Goal: Task Accomplishment & Management: Complete application form

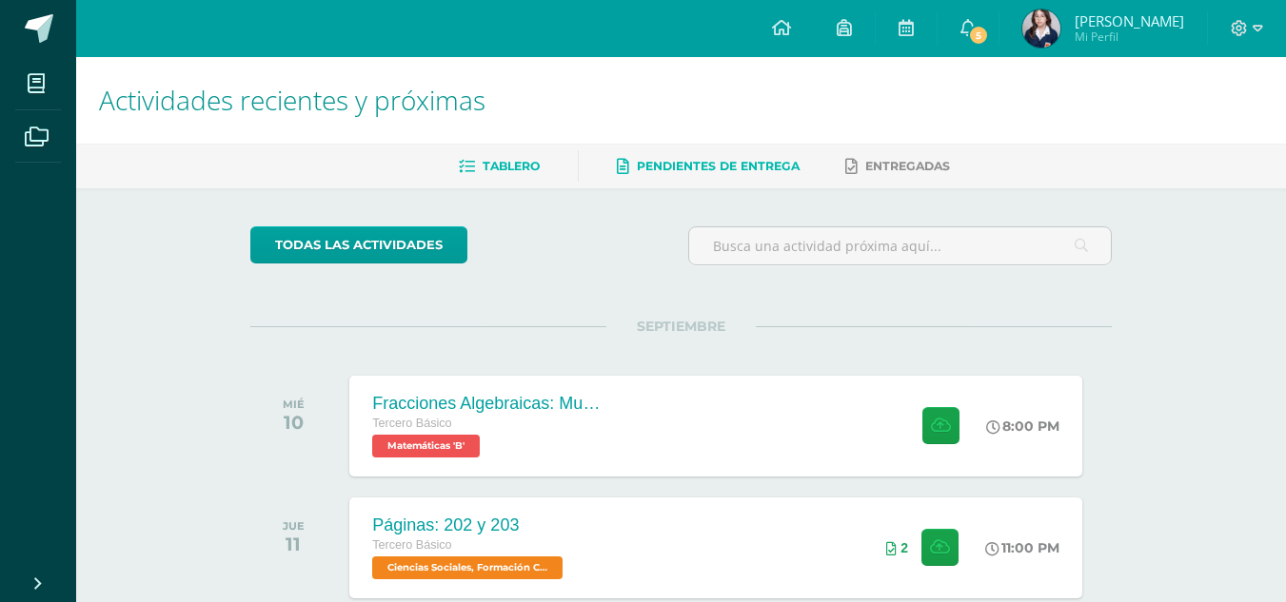
click at [752, 169] on span "Pendientes de entrega" at bounding box center [718, 166] width 163 height 14
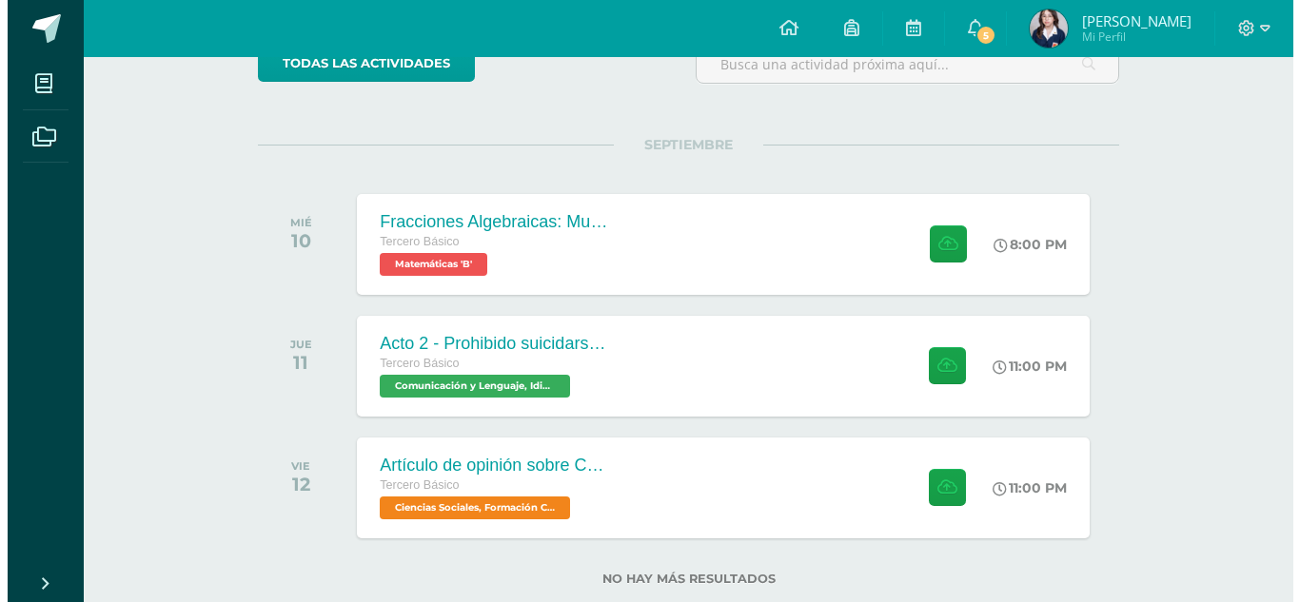
scroll to position [226, 0]
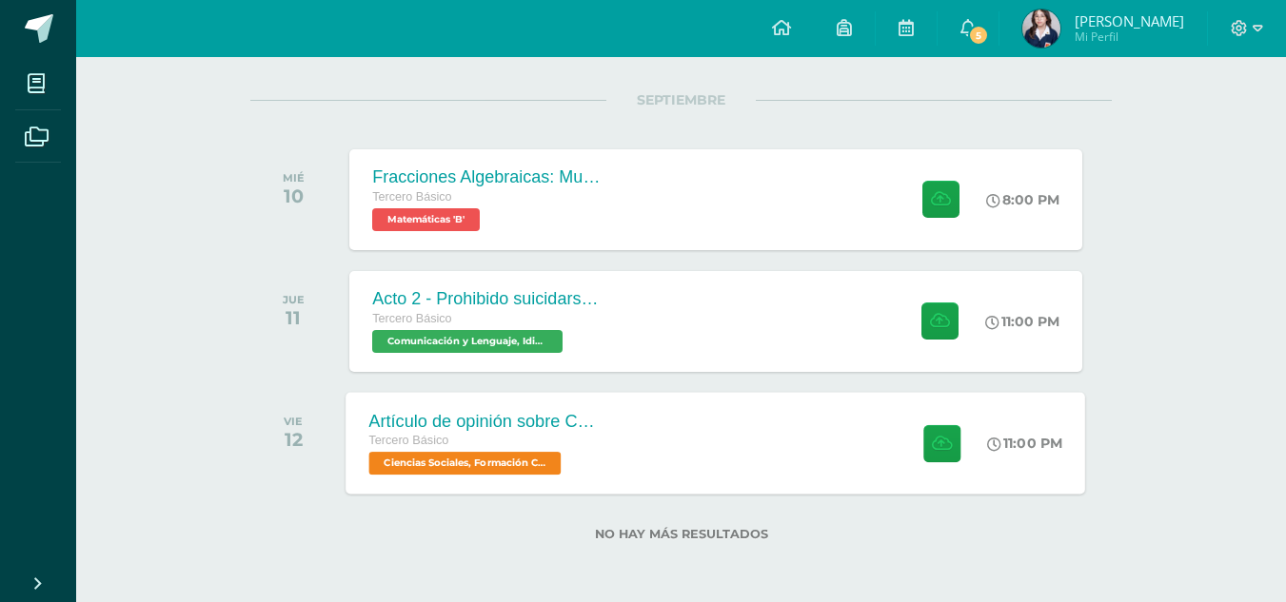
click at [790, 430] on div "Artículo de opinión sobre Conflicto Armado Interno Tercero Básico Ciencias Soci…" at bounding box center [715, 443] width 739 height 102
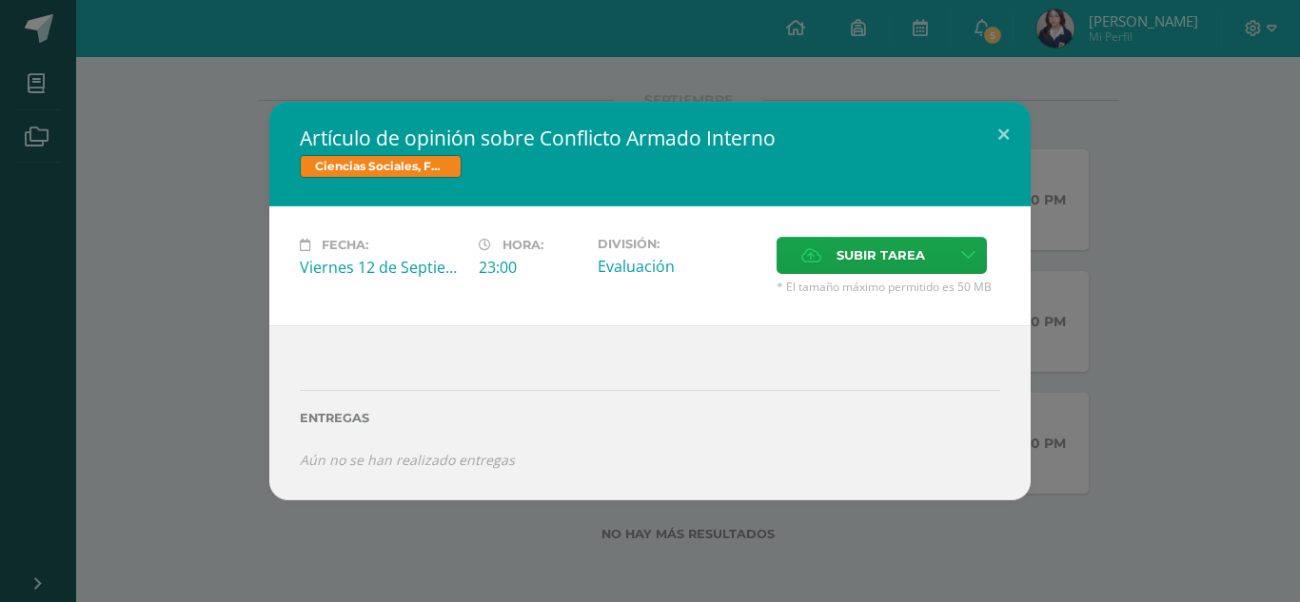
click at [877, 258] on span "Subir tarea" at bounding box center [880, 255] width 89 height 35
click at [0, 0] on input "Subir tarea" at bounding box center [0, 0] width 0 height 0
click at [893, 254] on span "Subir tarea" at bounding box center [880, 255] width 89 height 35
click at [0, 0] on input "Subir tarea" at bounding box center [0, 0] width 0 height 0
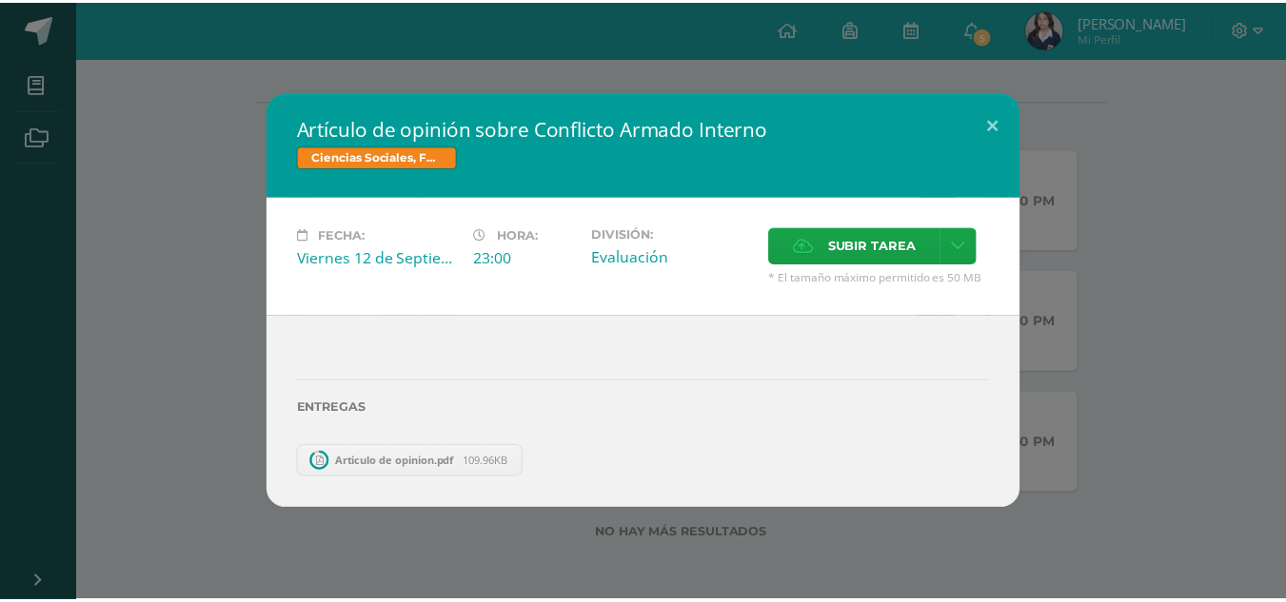
scroll to position [105, 0]
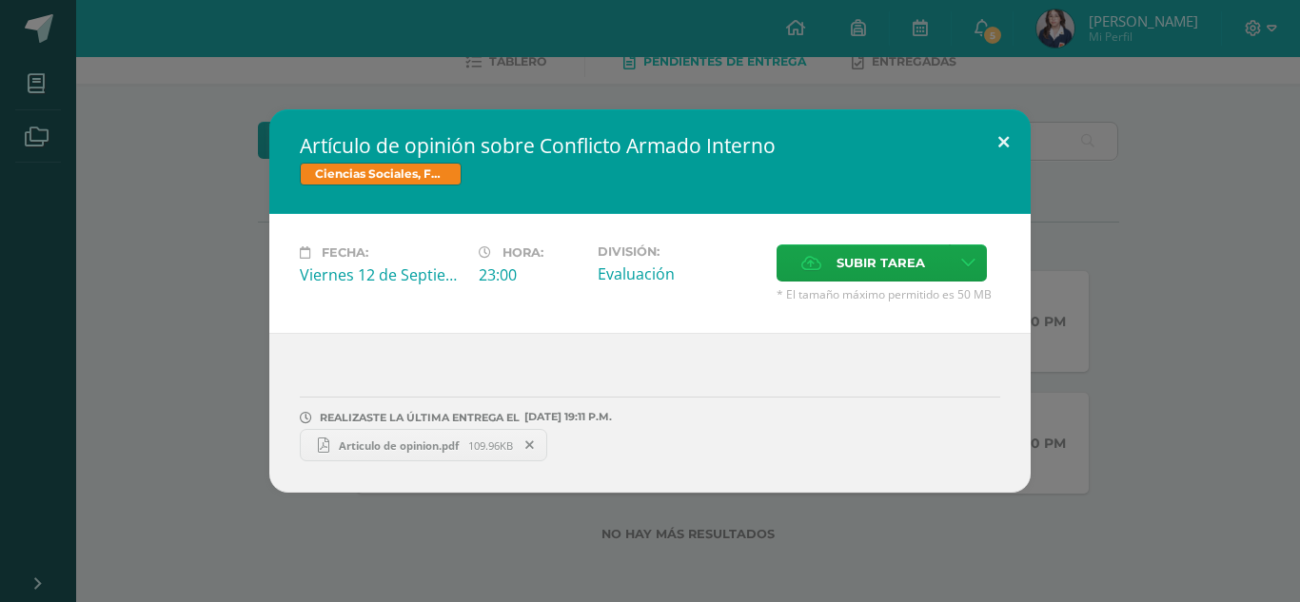
click at [999, 140] on button at bounding box center [1003, 141] width 54 height 65
